Goal: Answer question/provide support

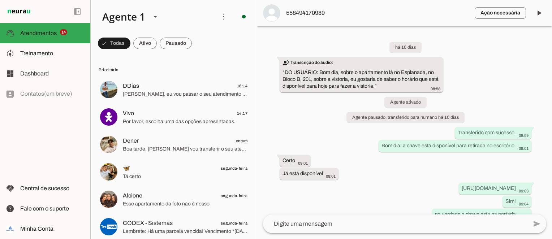
scroll to position [64, 0]
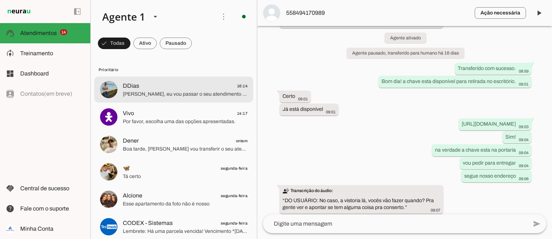
click at [148, 93] on span "[PERSON_NAME], eu vou passar o seu atendimento para um dos nossos corretores!" at bounding box center [185, 94] width 125 height 7
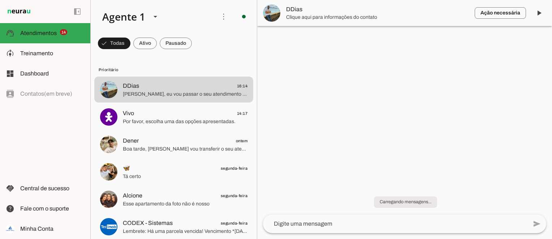
click at [323, 8] on span "DDias" at bounding box center [377, 9] width 183 height 9
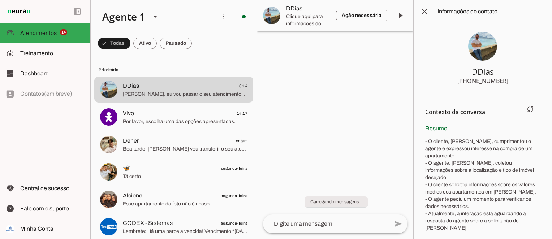
scroll to position [24, 0]
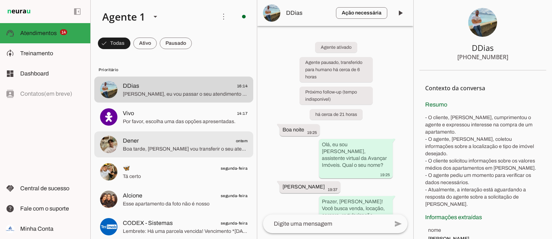
click at [176, 147] on span "Boa tarde, [PERSON_NAME] vou transferir o seu atendimento para um corretor!" at bounding box center [185, 149] width 125 height 7
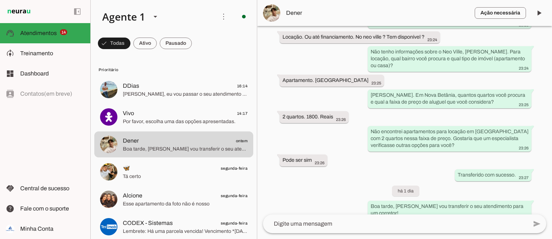
scroll to position [316, 0]
